Goal: Task Accomplishment & Management: Complete application form

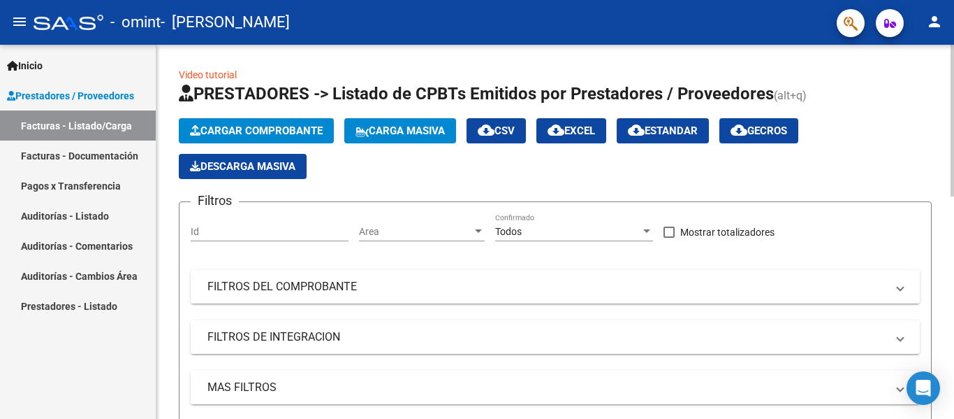
click at [279, 128] on span "Cargar Comprobante" at bounding box center [256, 130] width 133 height 13
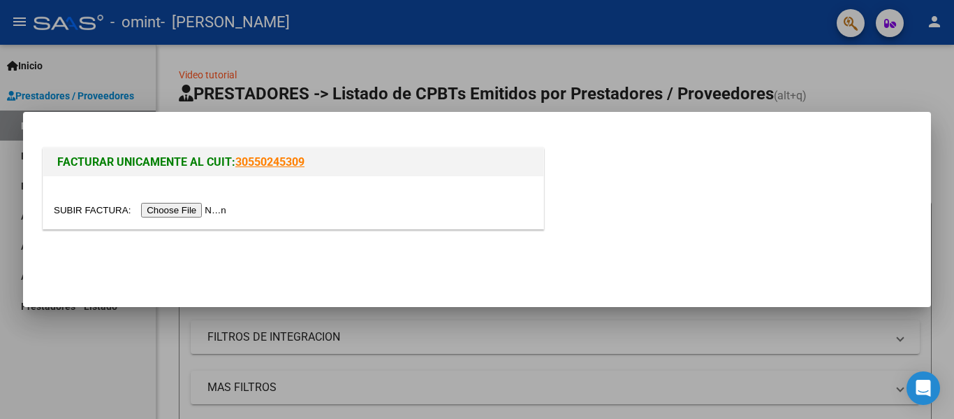
click at [208, 208] on input "file" at bounding box center [142, 210] width 177 height 15
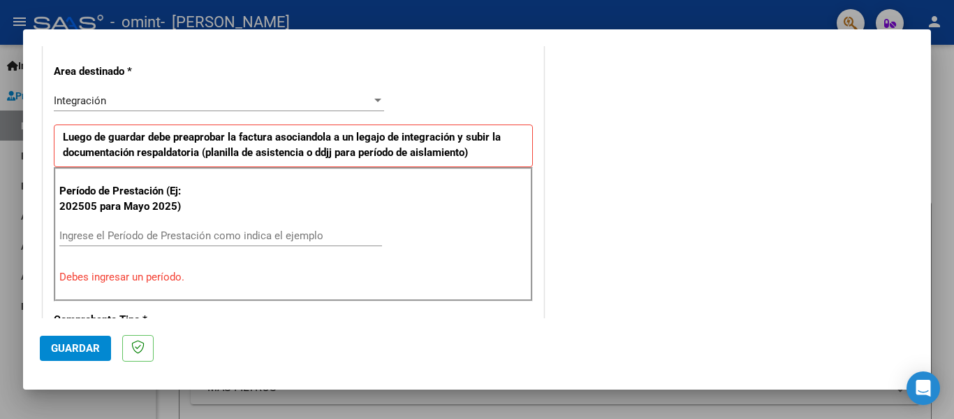
scroll to position [350, 0]
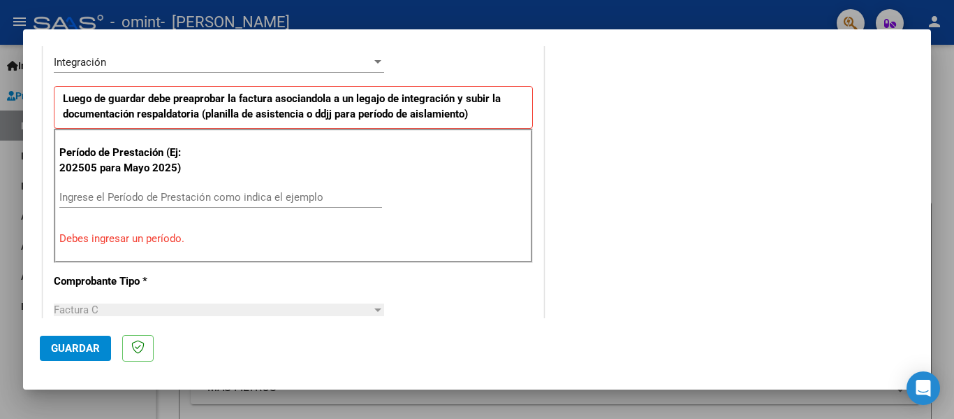
click at [117, 204] on div "Ingrese el Período de Prestación como indica el ejemplo" at bounding box center [220, 197] width 323 height 21
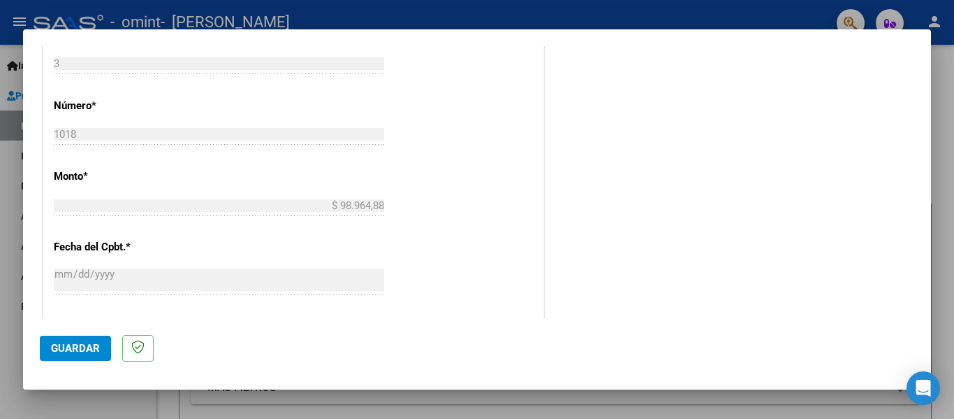
scroll to position [699, 0]
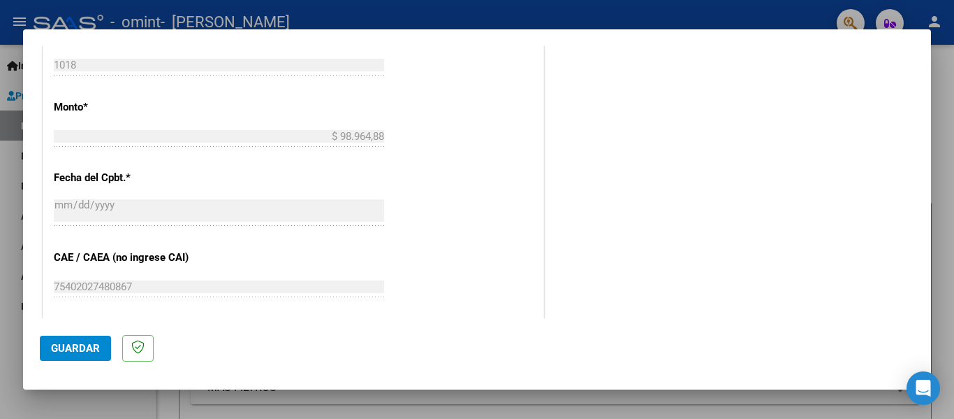
type input "202509"
click at [63, 347] on span "Guardar" at bounding box center [75, 348] width 49 height 13
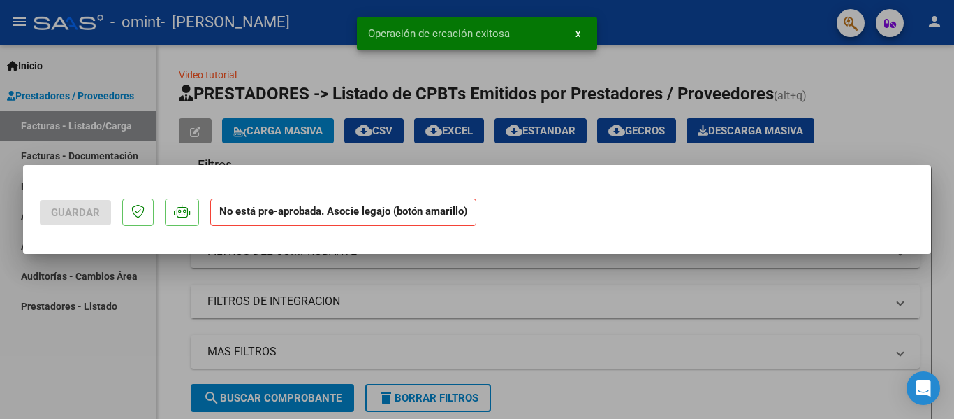
scroll to position [0, 0]
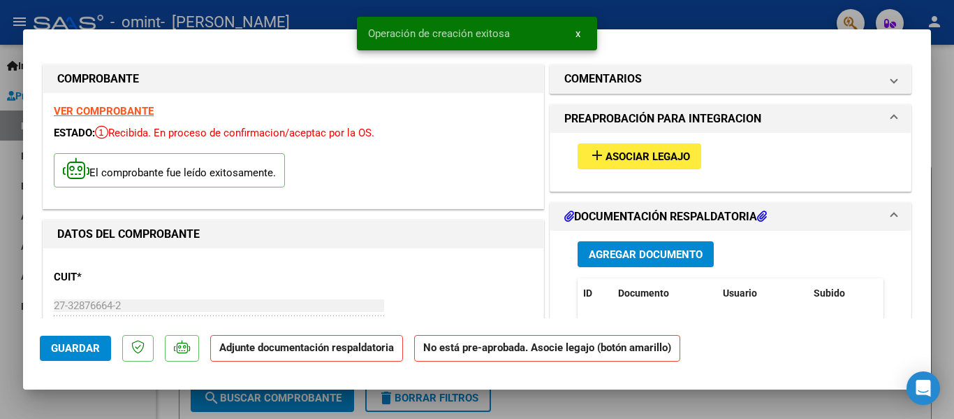
click at [644, 152] on span "Asociar Legajo" at bounding box center [648, 156] width 85 height 13
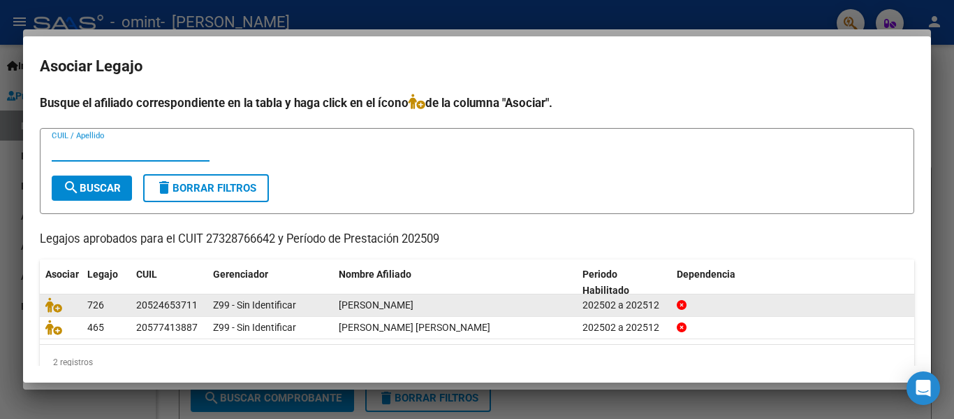
click at [414, 306] on span "[PERSON_NAME]" at bounding box center [376, 304] width 75 height 11
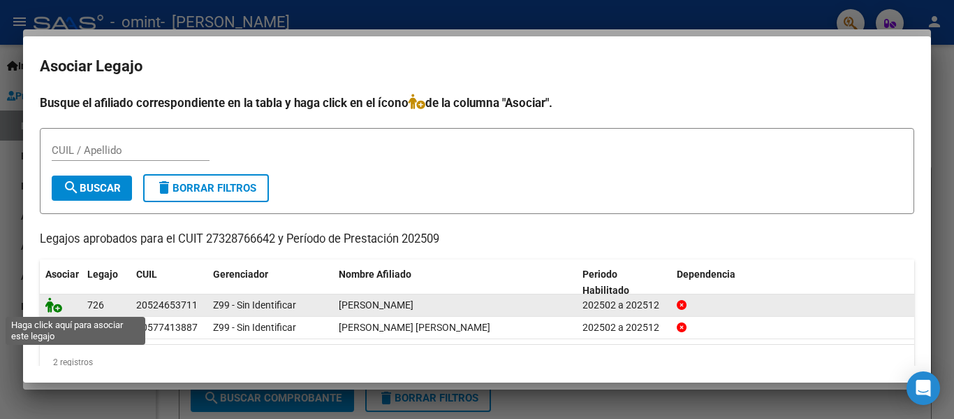
click at [58, 308] on icon at bounding box center [53, 304] width 17 height 15
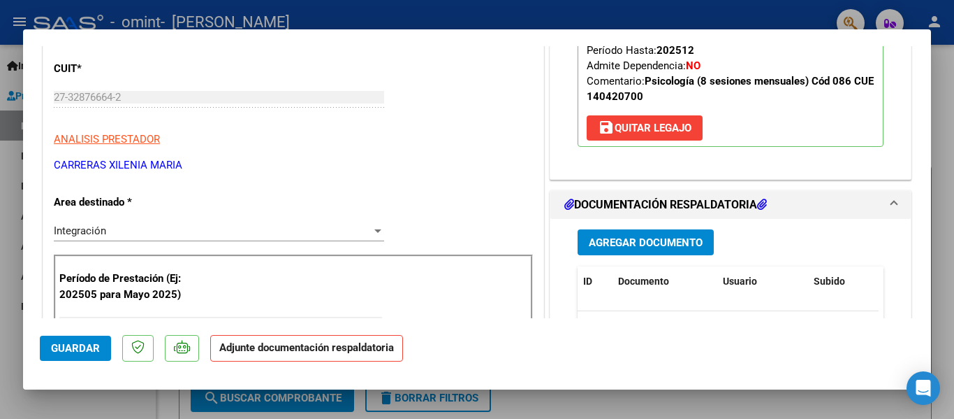
scroll to position [210, 0]
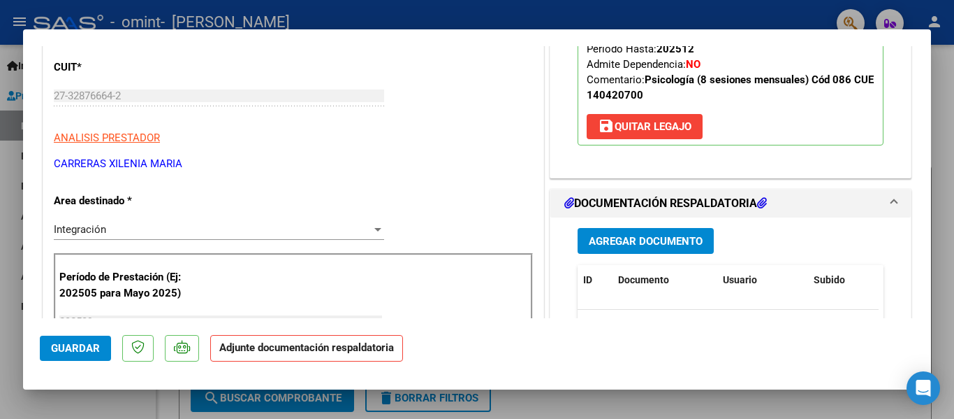
click at [655, 242] on span "Agregar Documento" at bounding box center [646, 241] width 114 height 13
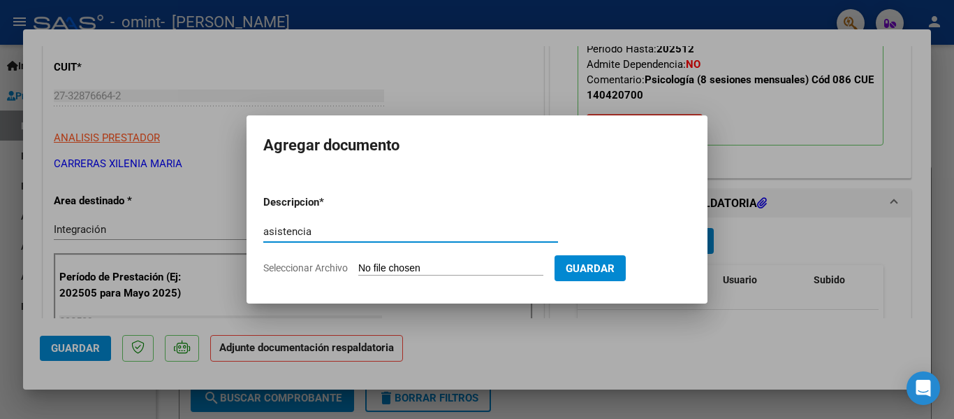
type input "asistencia"
click at [444, 273] on input "Seleccionar Archivo" at bounding box center [450, 268] width 185 height 13
type input "C:\fakepath\[PERSON_NAME] asistencia psicología 9.25.pdf"
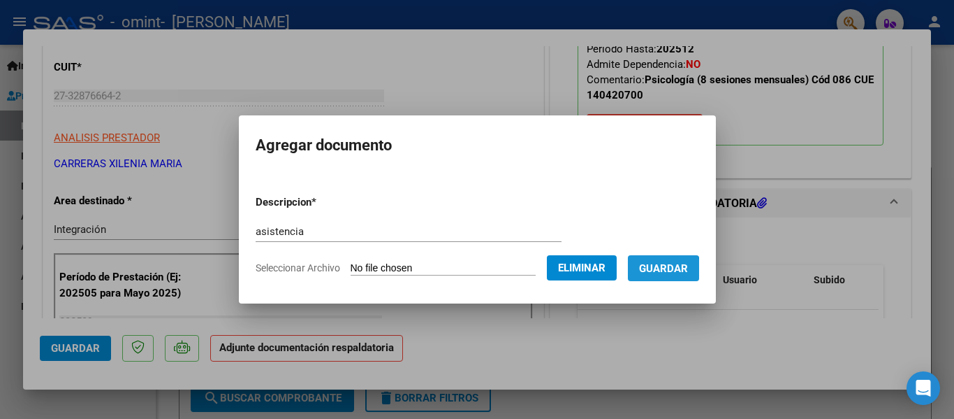
click at [664, 272] on span "Guardar" at bounding box center [663, 268] width 49 height 13
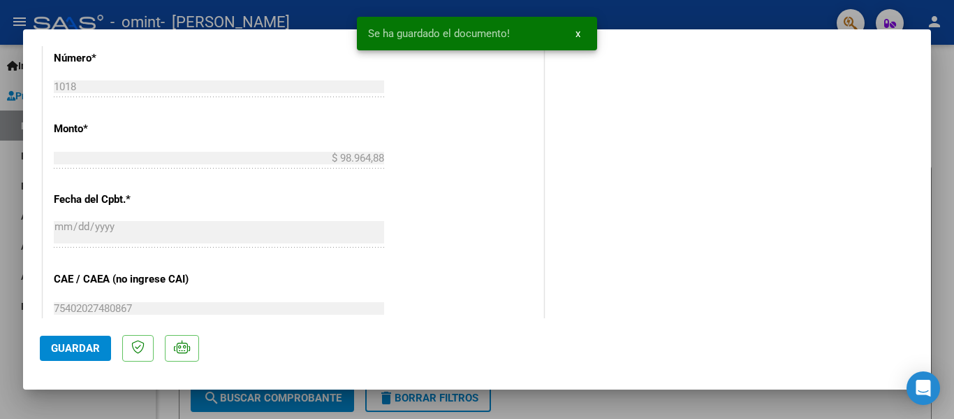
scroll to position [908, 0]
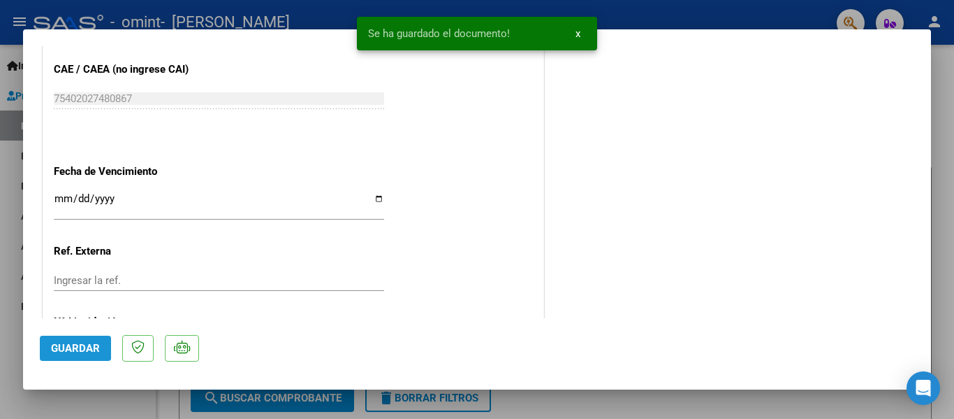
click at [63, 347] on span "Guardar" at bounding box center [75, 348] width 49 height 13
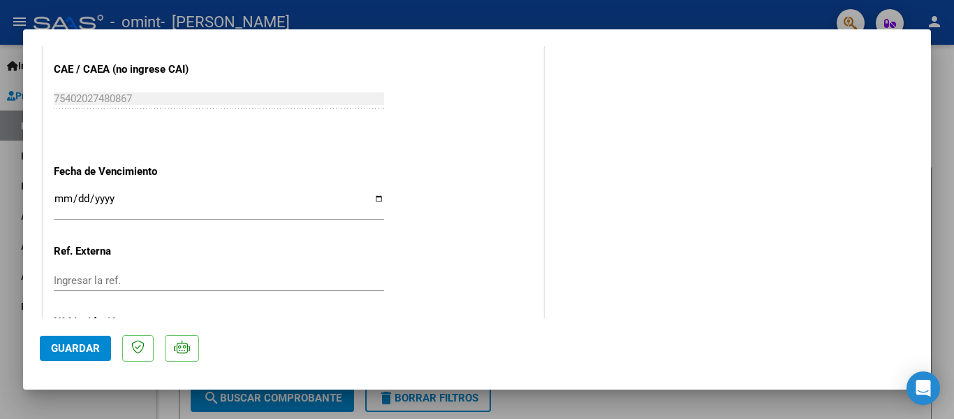
click at [72, 344] on span "Guardar" at bounding box center [75, 348] width 49 height 13
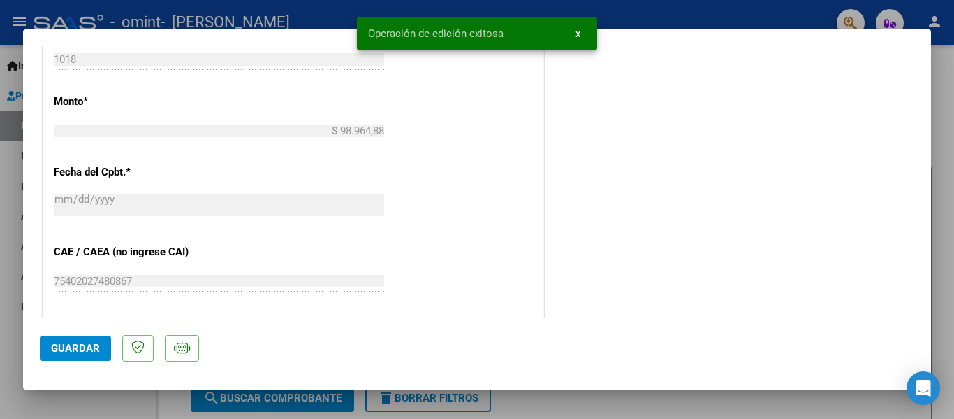
scroll to position [699, 0]
